Goal: Information Seeking & Learning: Check status

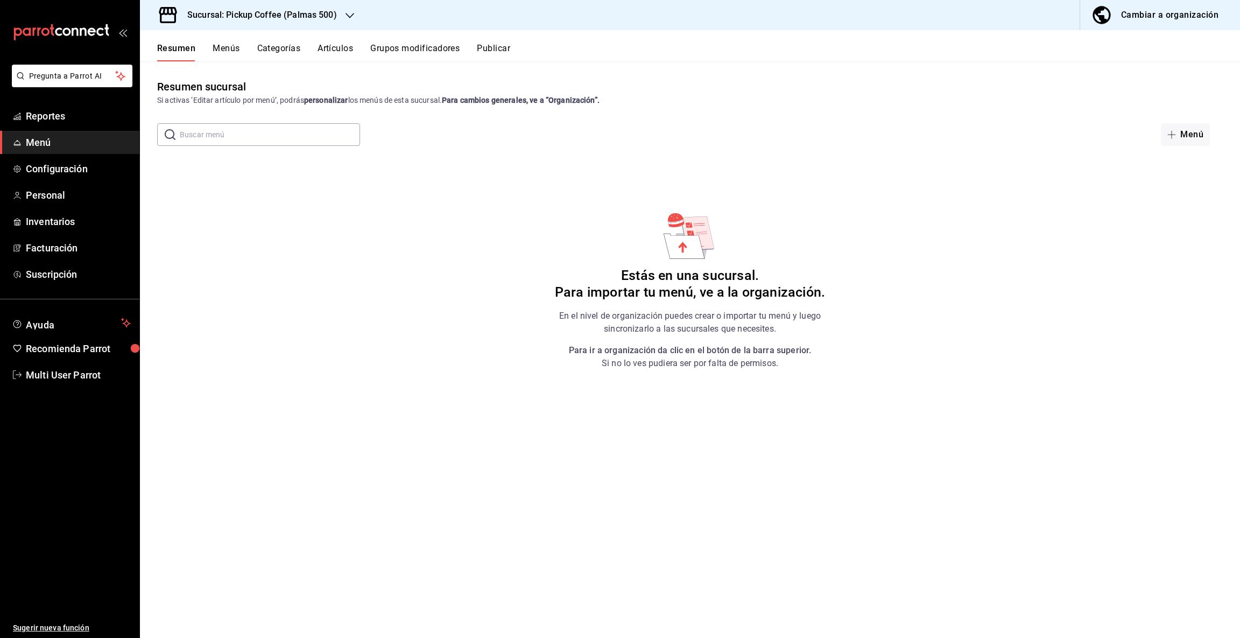
click at [350, 16] on icon "button" at bounding box center [349, 15] width 9 height 5
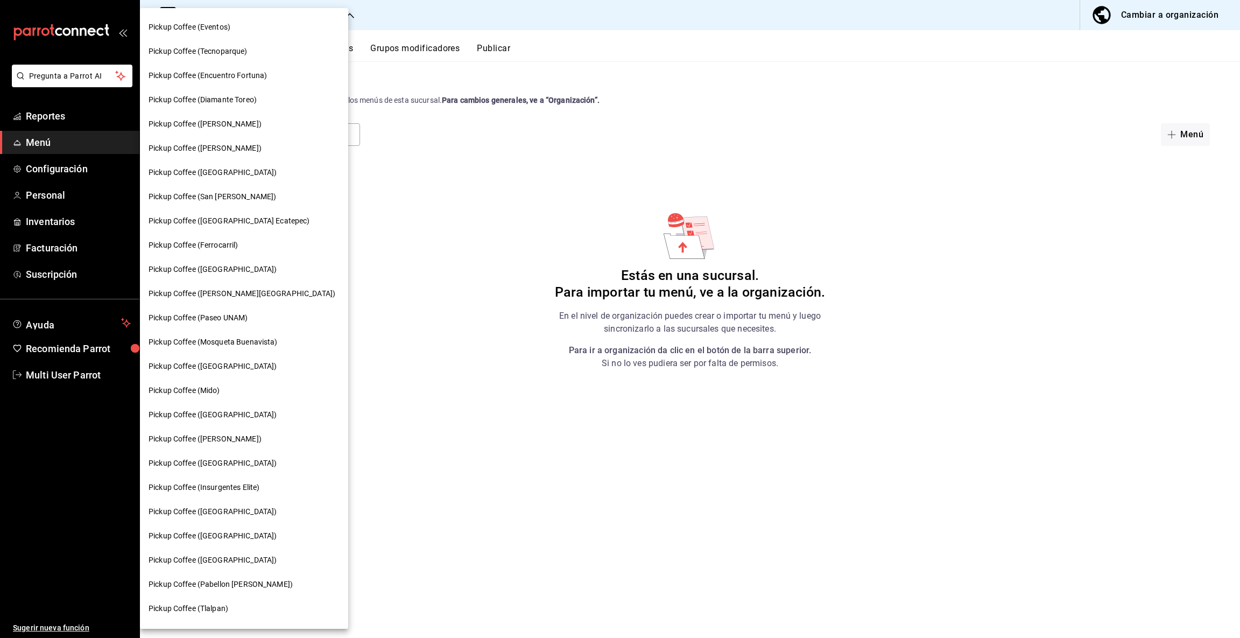
scroll to position [240, 0]
click at [219, 264] on span "Pickup Coffee ([GEOGRAPHIC_DATA])" at bounding box center [212, 268] width 128 height 11
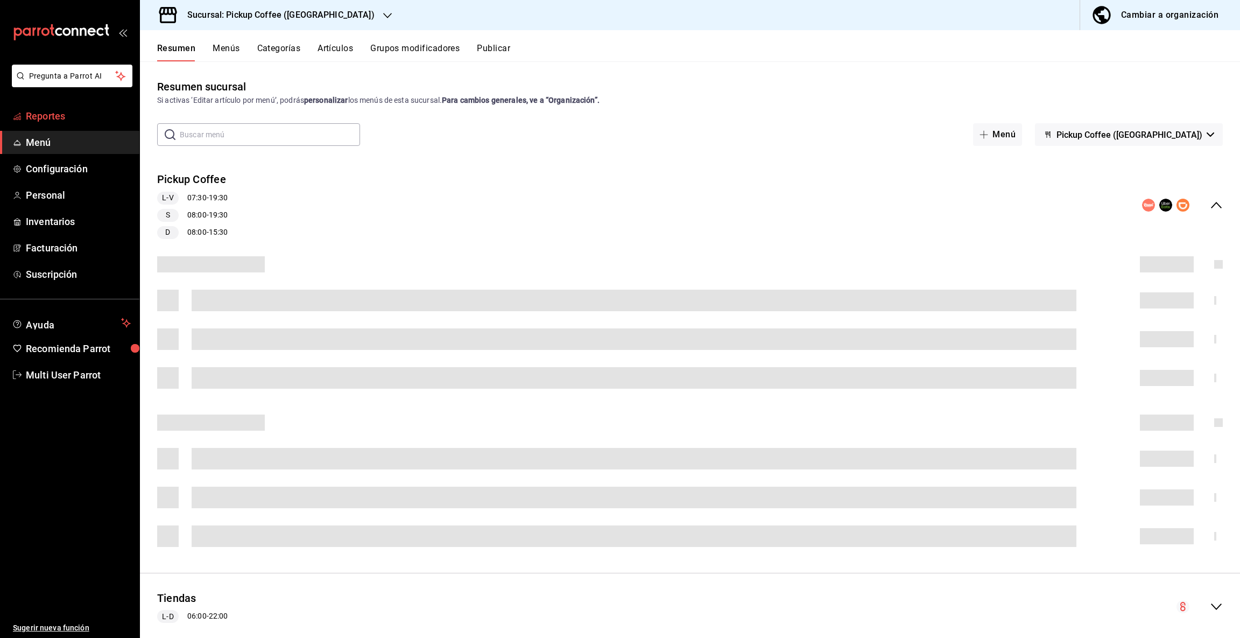
click at [55, 119] on span "Reportes" at bounding box center [78, 116] width 105 height 15
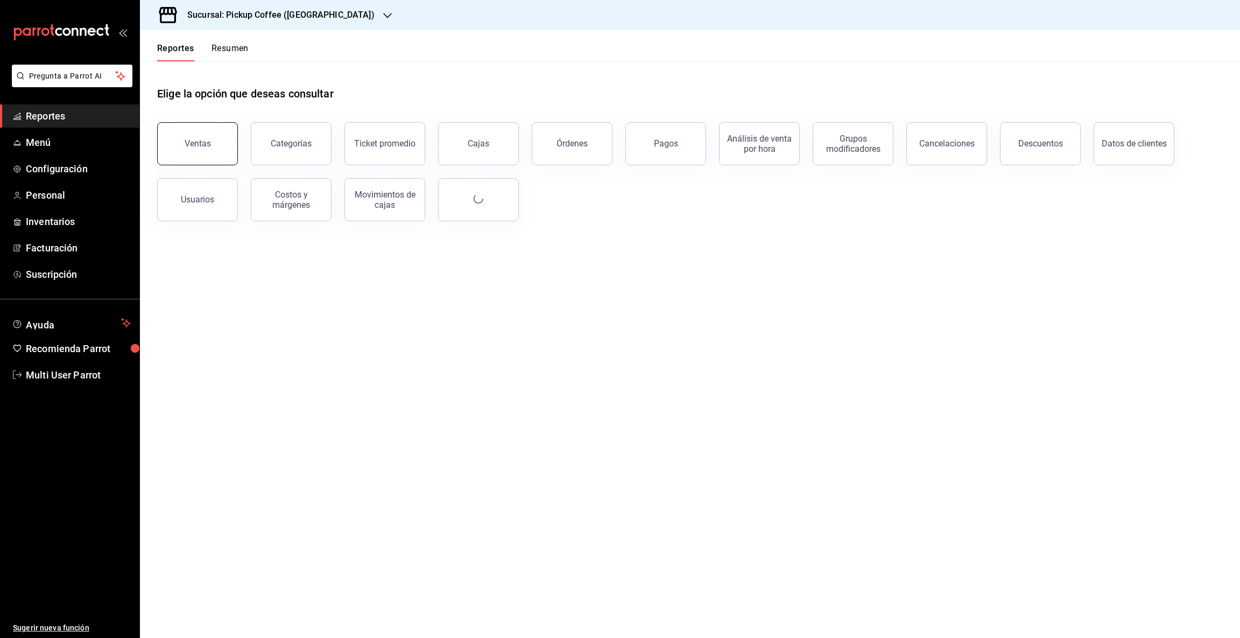
click at [183, 133] on button "Ventas" at bounding box center [197, 143] width 81 height 43
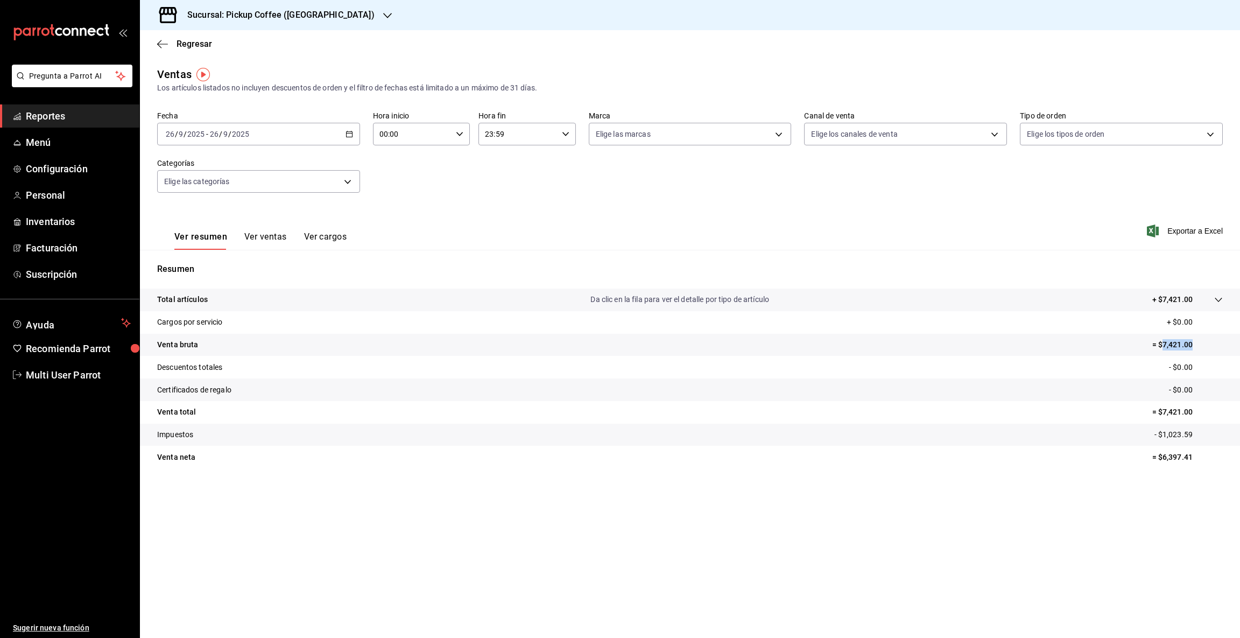
drag, startPoint x: 1160, startPoint y: 342, endPoint x: 1215, endPoint y: 348, distance: 55.1
click at [1215, 348] on p "= $7,421.00" at bounding box center [1187, 344] width 70 height 11
copy p "7,421.00"
